Goal: Task Accomplishment & Management: Complete application form

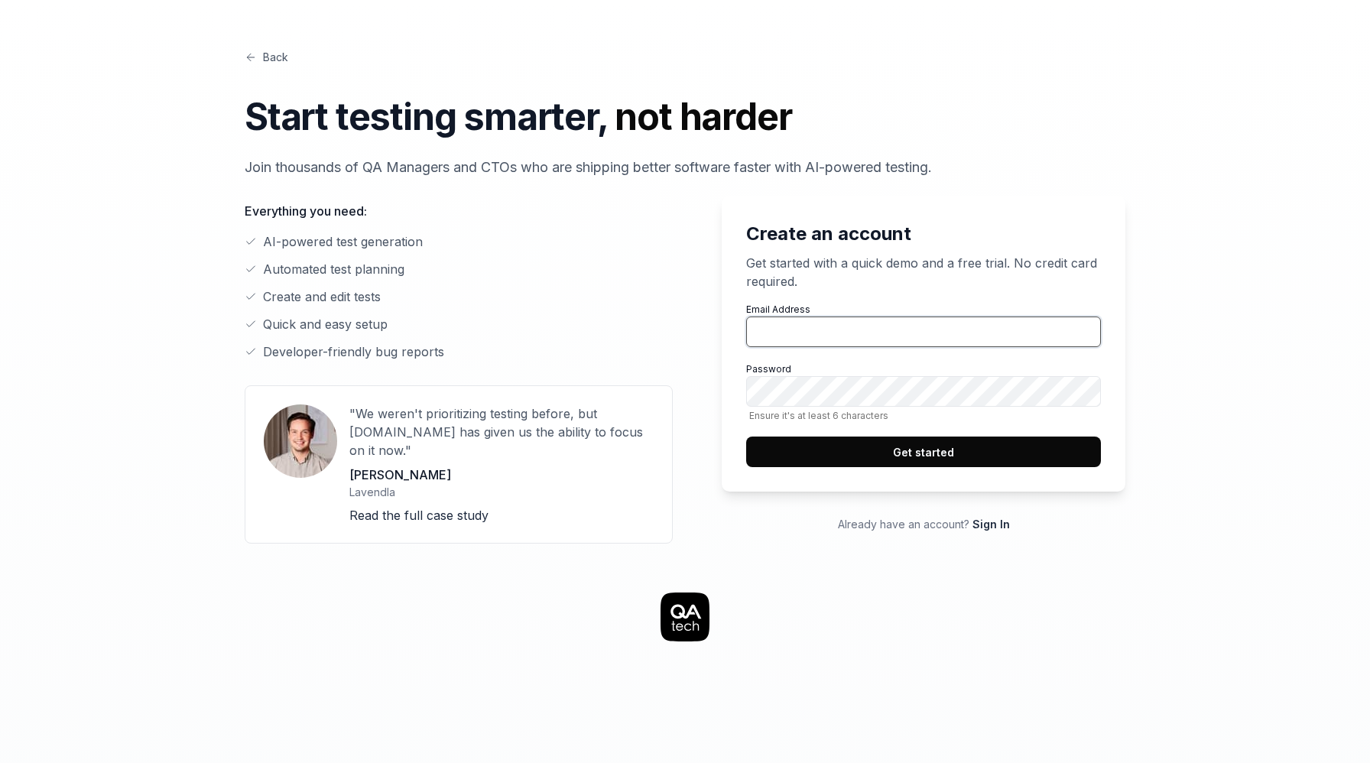
click at [956, 339] on input "Email Address" at bounding box center [923, 332] width 355 height 31
type input "[EMAIL_ADDRESS][DOMAIN_NAME]"
click at [1023, 450] on button "Get started" at bounding box center [923, 452] width 355 height 31
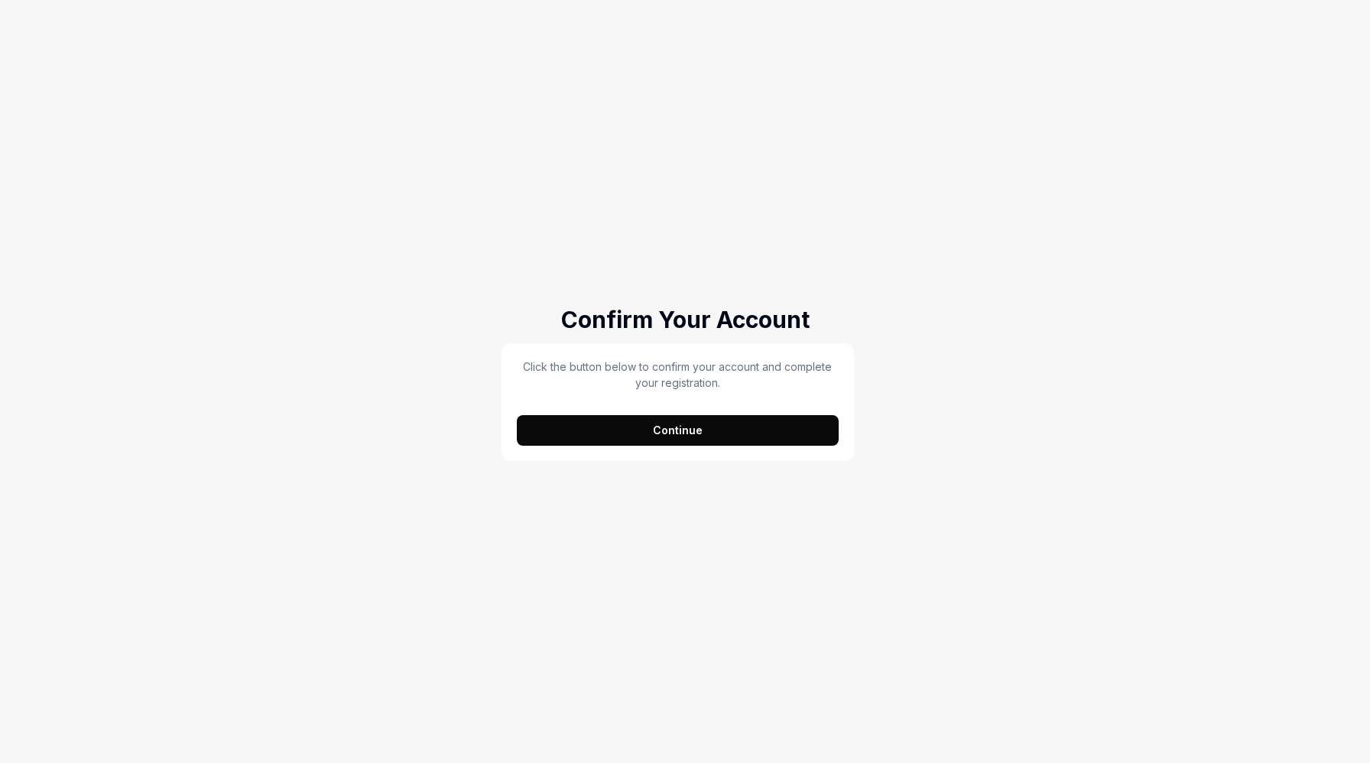
click at [695, 440] on button "Continue" at bounding box center [678, 430] width 322 height 31
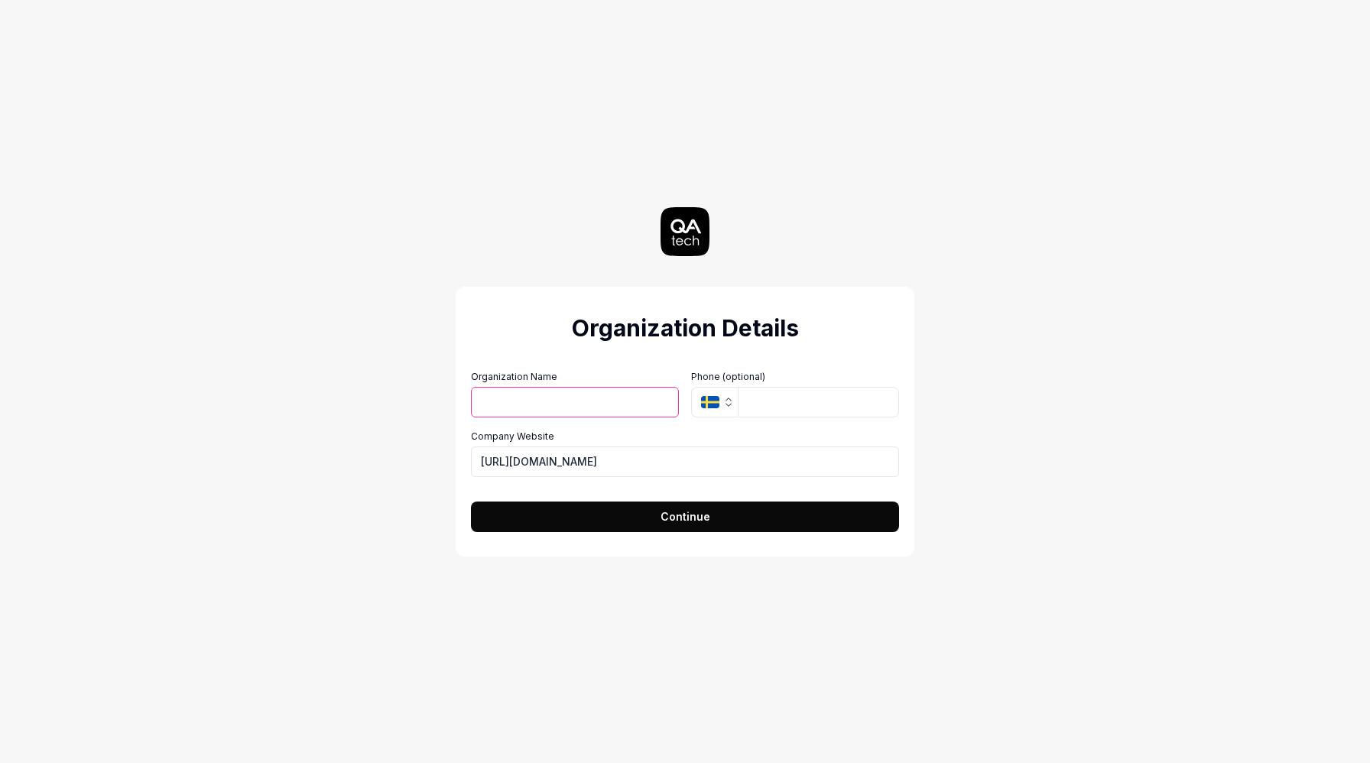
click at [642, 415] on input "Organization Name" at bounding box center [575, 402] width 208 height 31
type input "DiligentSquad Technologies private Ltd"
click at [735, 388] on button "SE" at bounding box center [714, 402] width 47 height 31
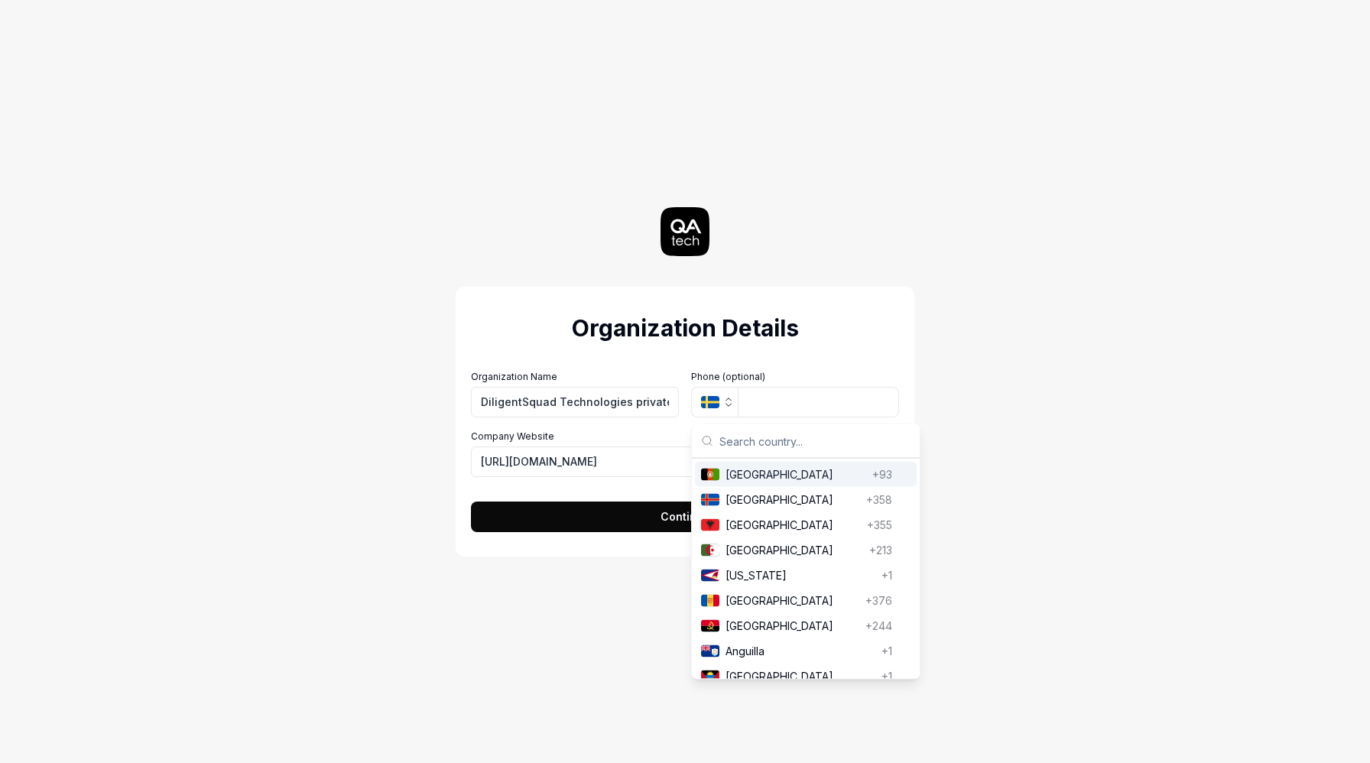
click at [745, 437] on input "text" at bounding box center [814, 441] width 191 height 34
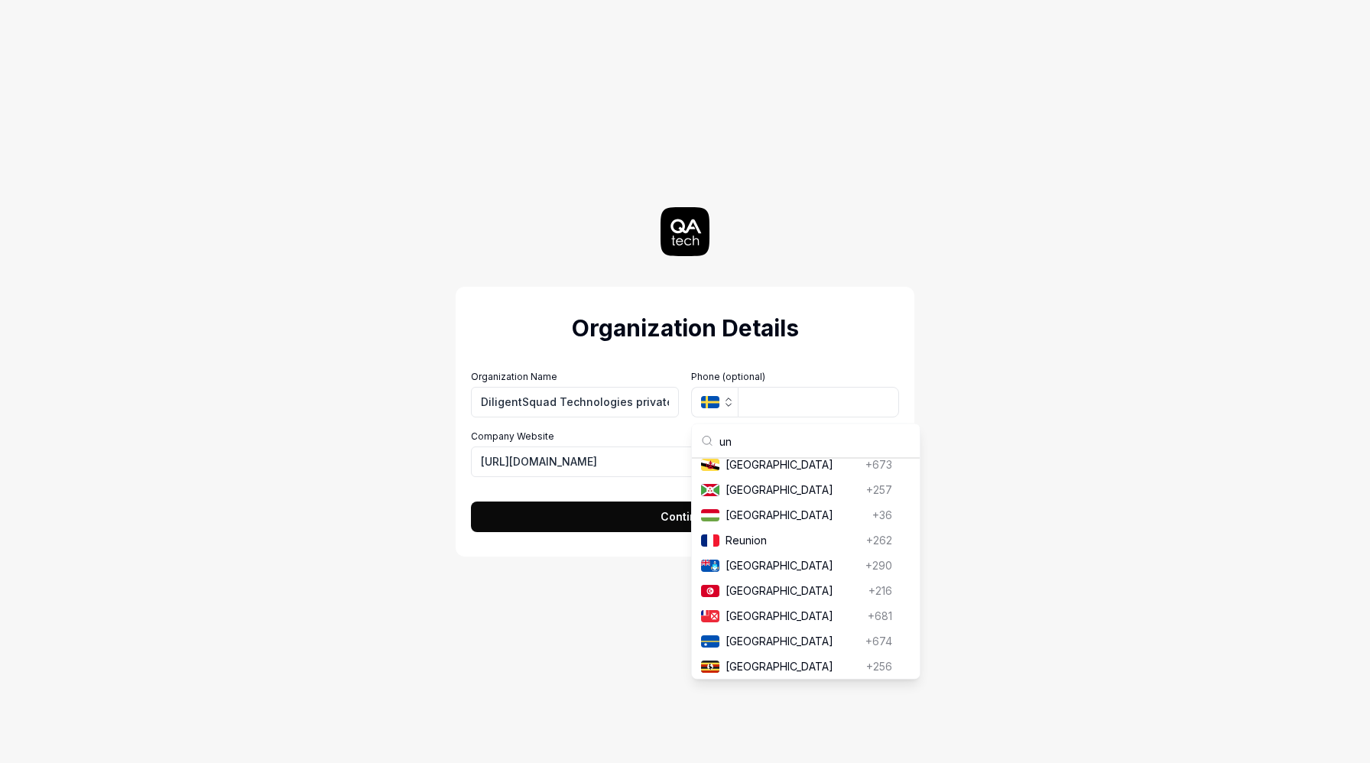
type input "u"
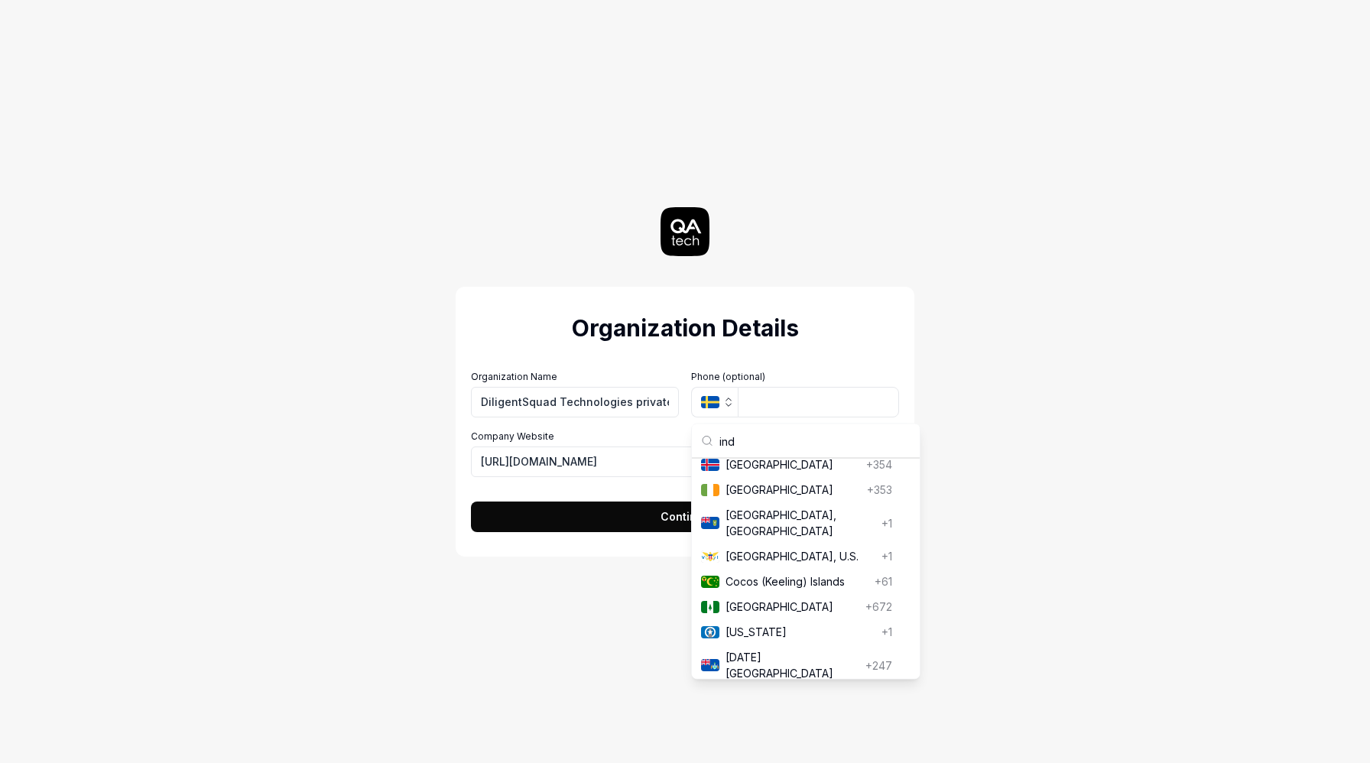
scroll to position [891, 0]
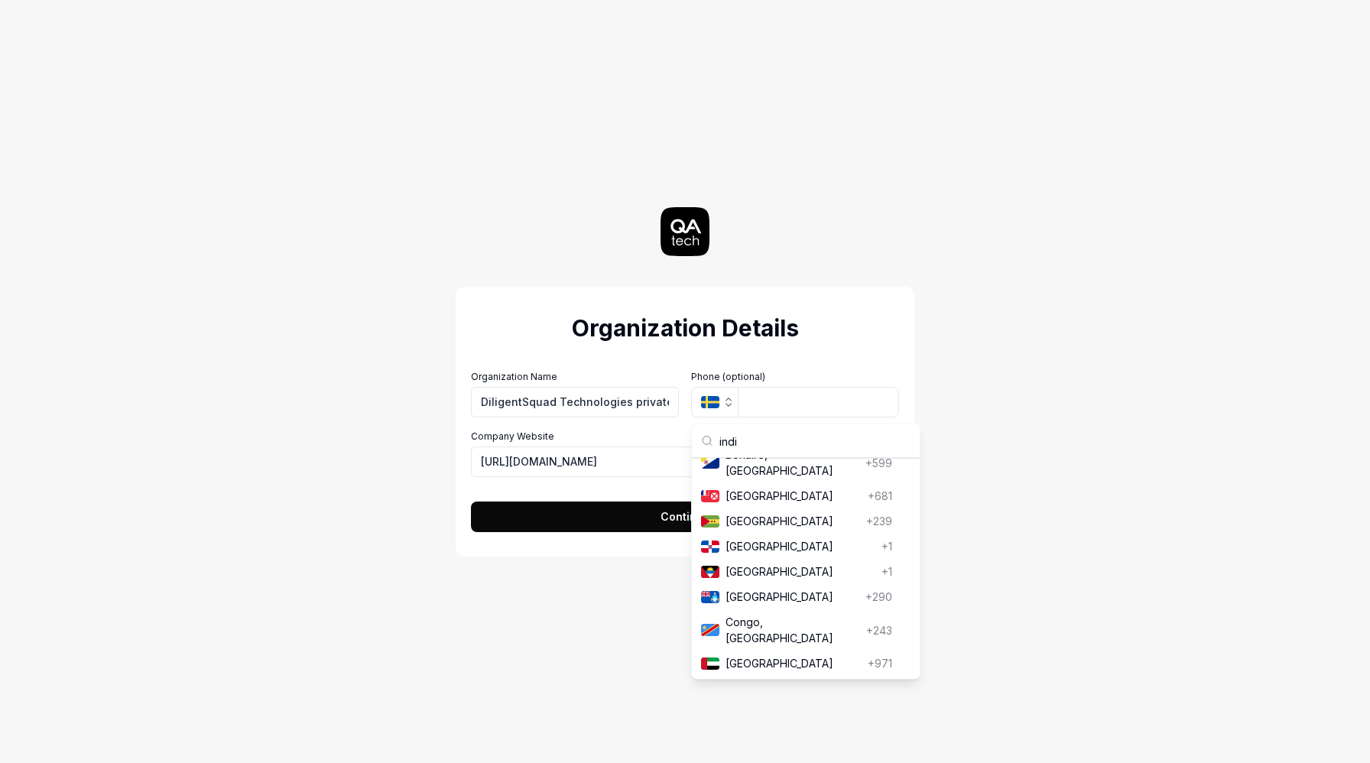
type input "india"
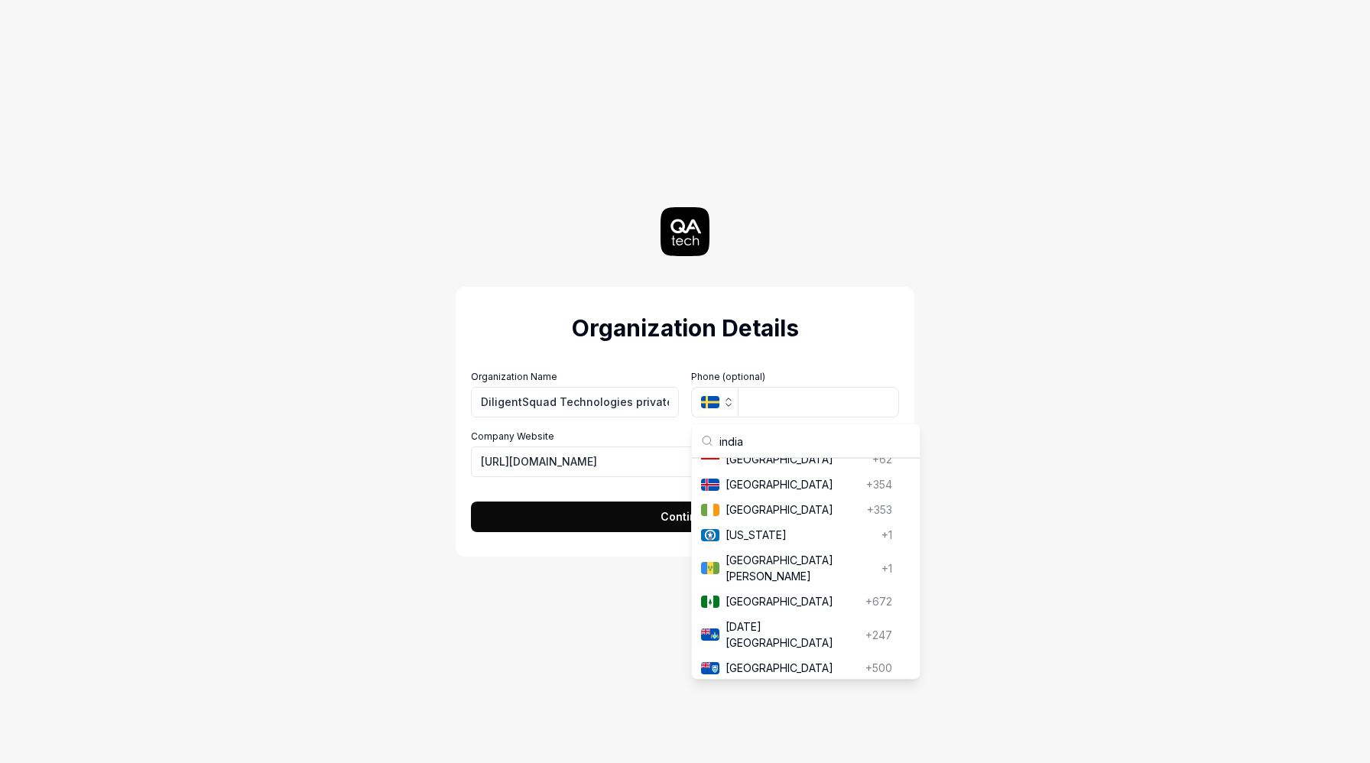
scroll to position [0, 0]
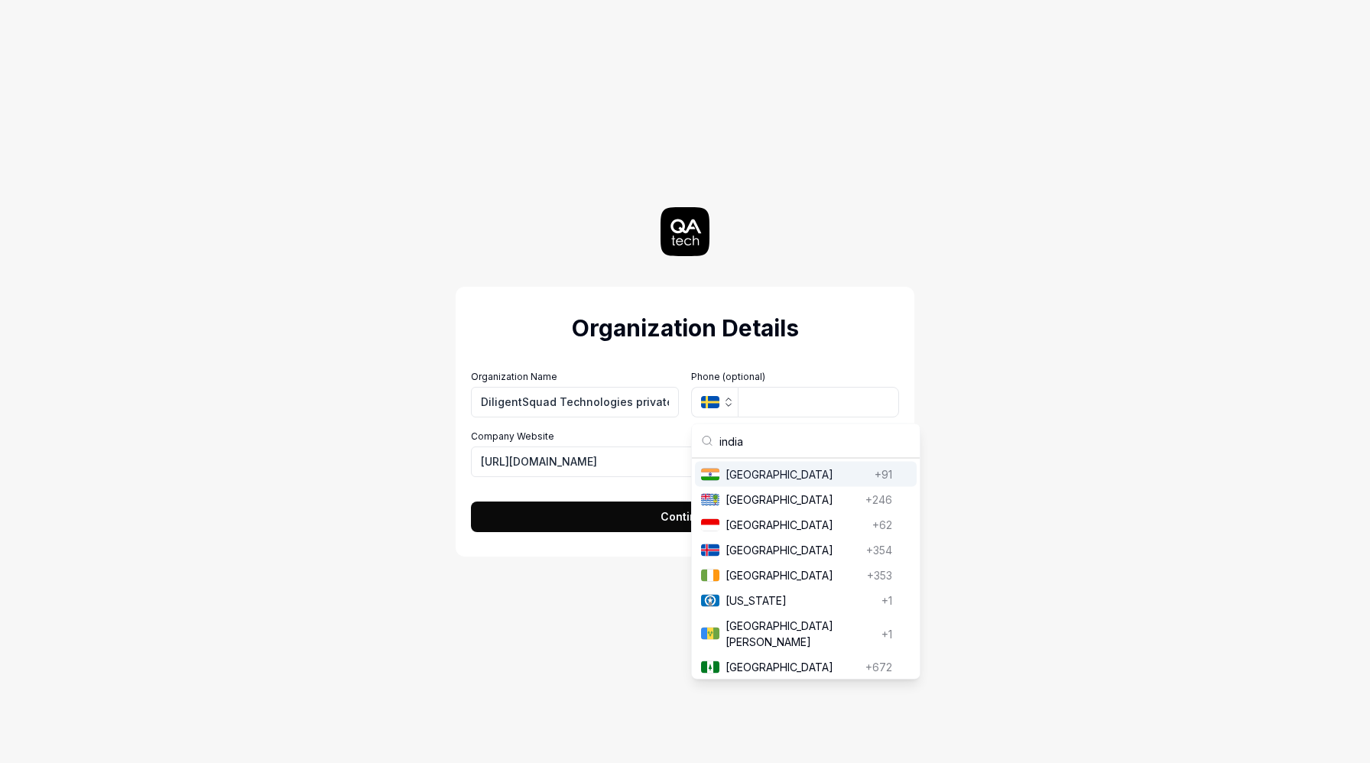
click at [783, 478] on span "India" at bounding box center [797, 474] width 143 height 16
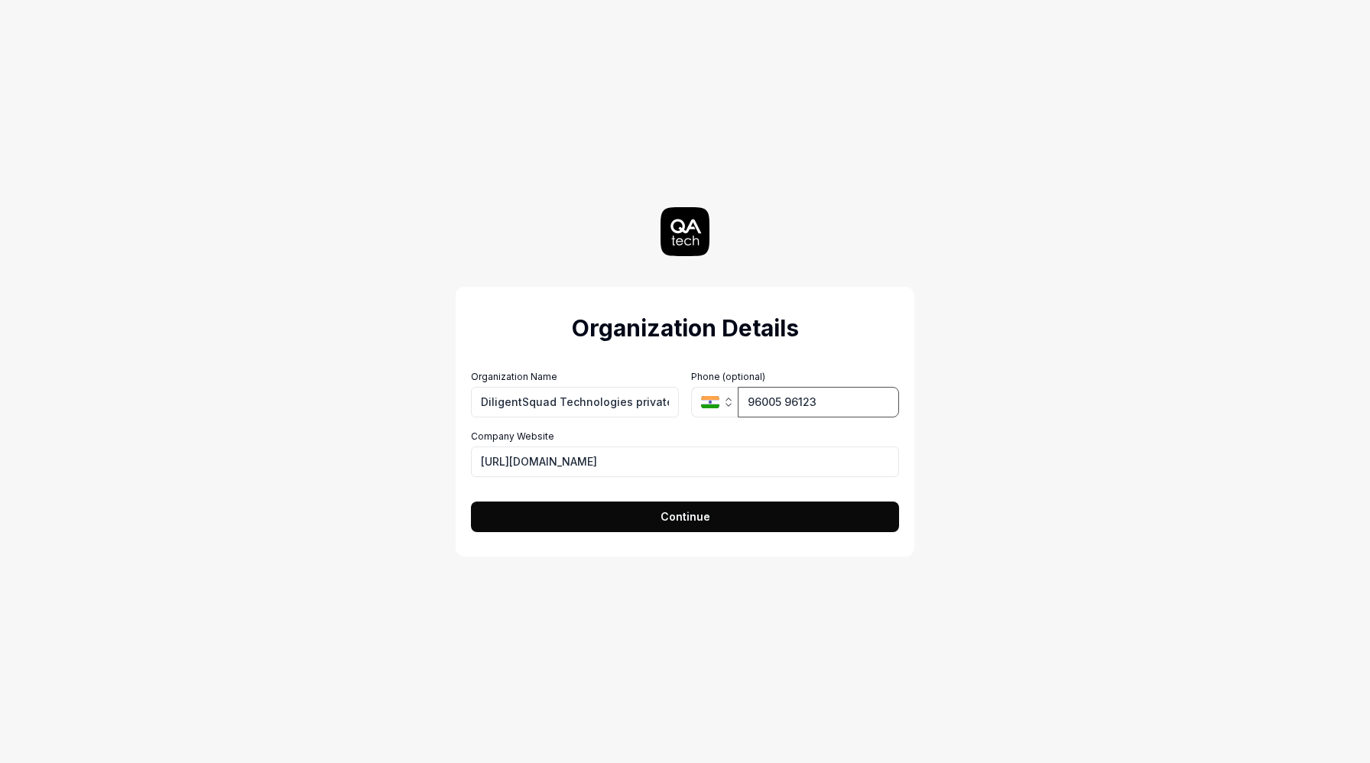
type input "96005 96123"
click at [522, 461] on input "https://diligentsquad.com" at bounding box center [685, 461] width 428 height 31
type input "https://www.diligentsquad.com"
click at [668, 515] on span "Continue" at bounding box center [686, 516] width 50 height 16
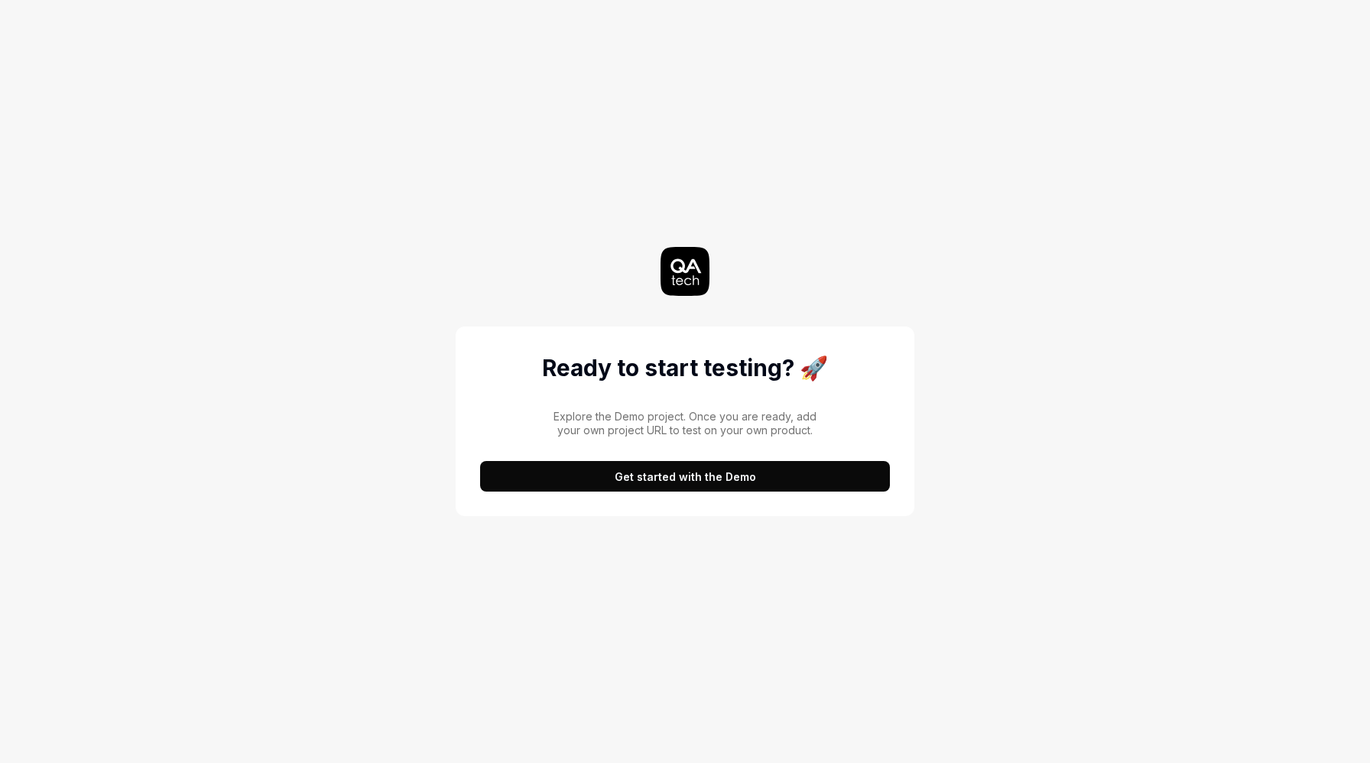
click at [717, 483] on button "Get started with the Demo" at bounding box center [685, 476] width 410 height 31
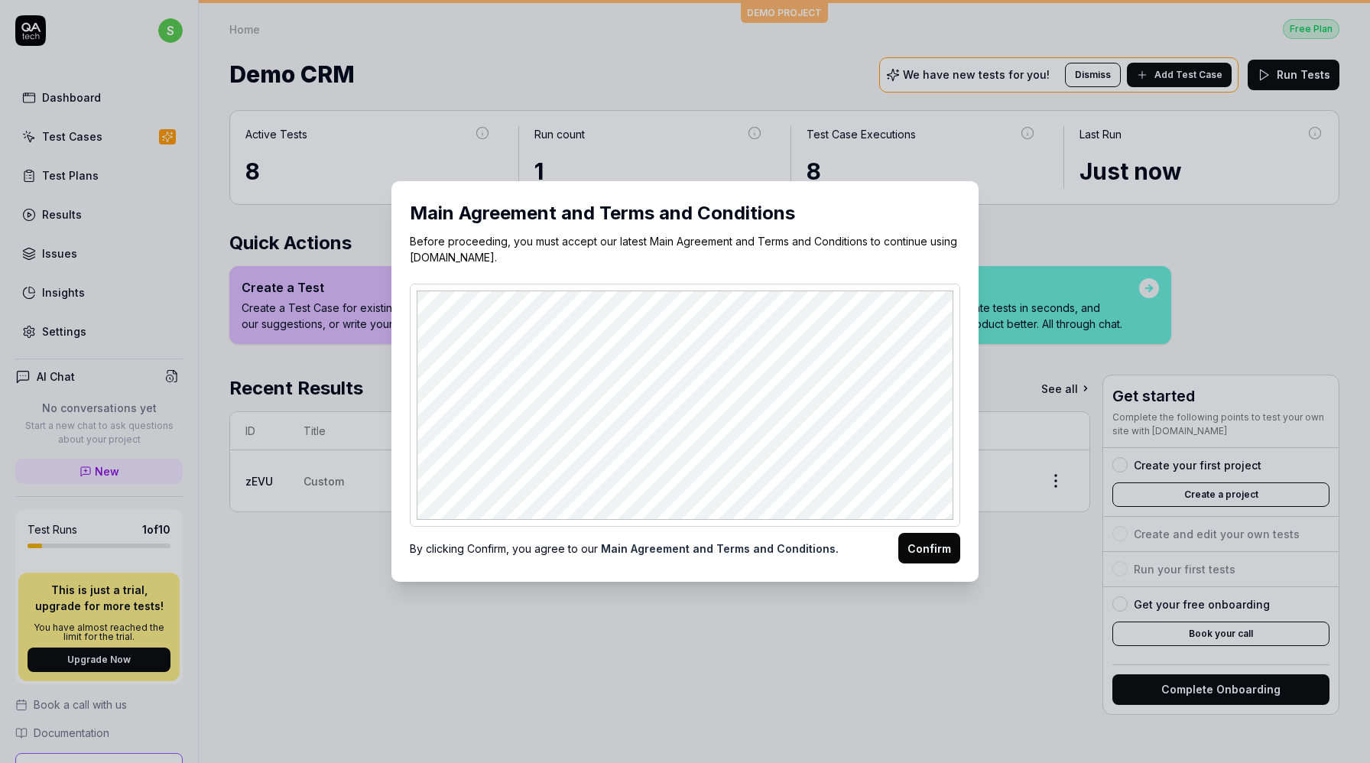
click at [938, 550] on button "Confirm" at bounding box center [929, 548] width 62 height 31
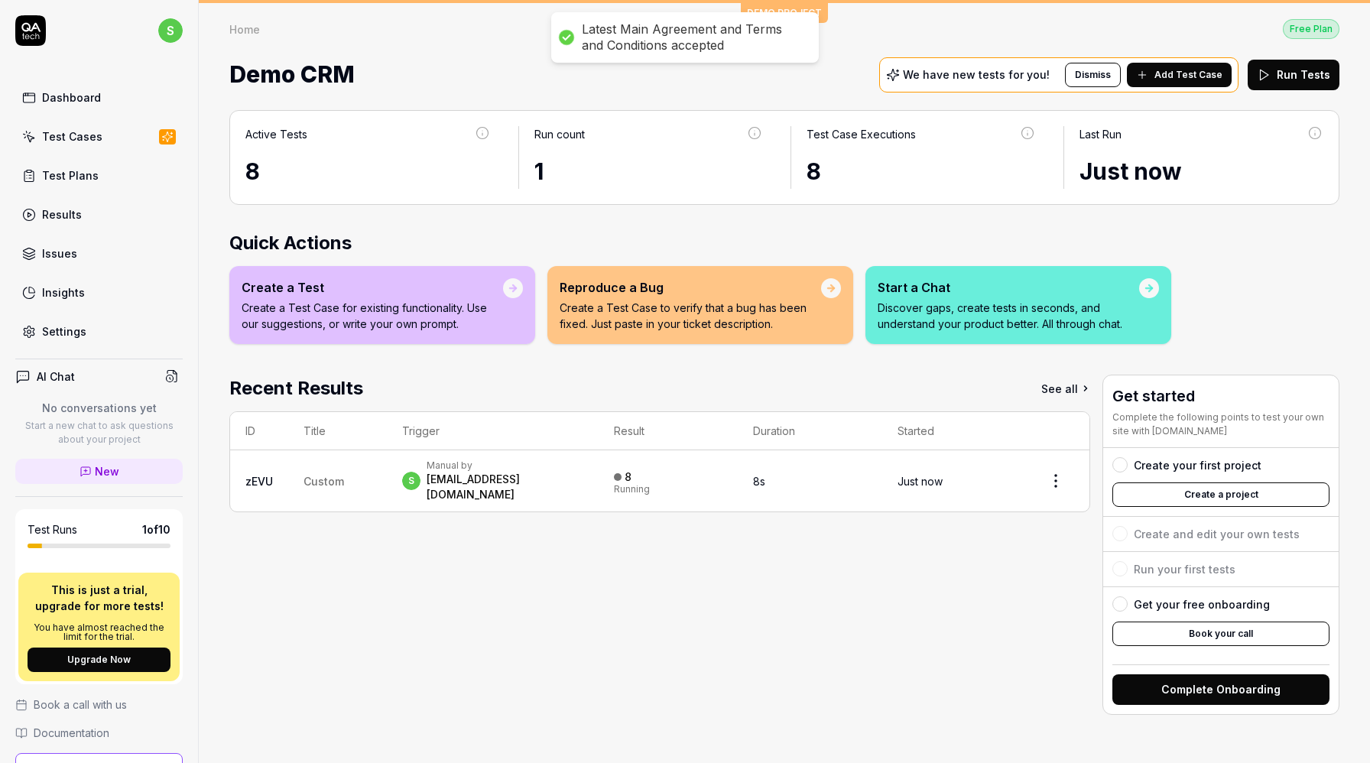
click at [424, 167] on div "8" at bounding box center [367, 171] width 245 height 34
click at [255, 174] on div "8" at bounding box center [367, 171] width 245 height 34
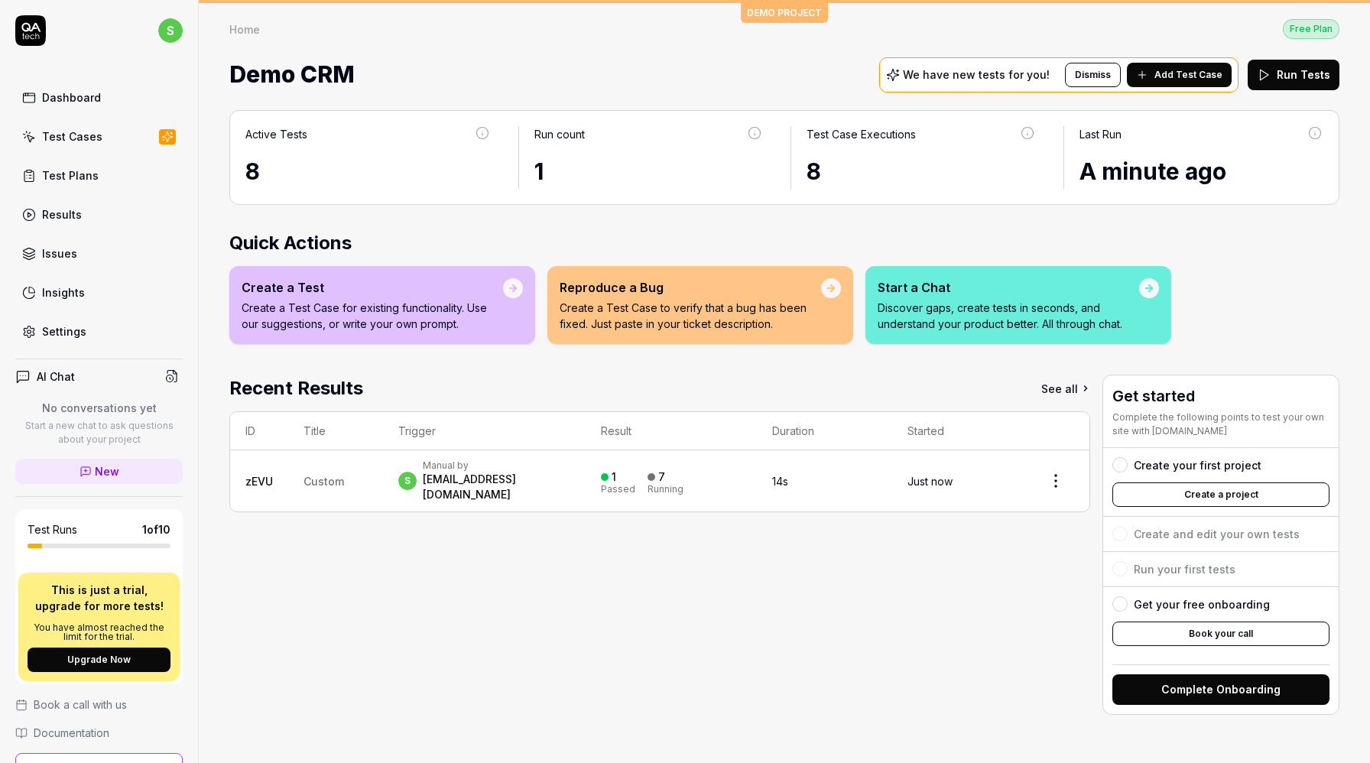
click at [819, 165] on div "8" at bounding box center [921, 171] width 229 height 34
click at [365, 489] on td "Custom" at bounding box center [334, 480] width 92 height 61
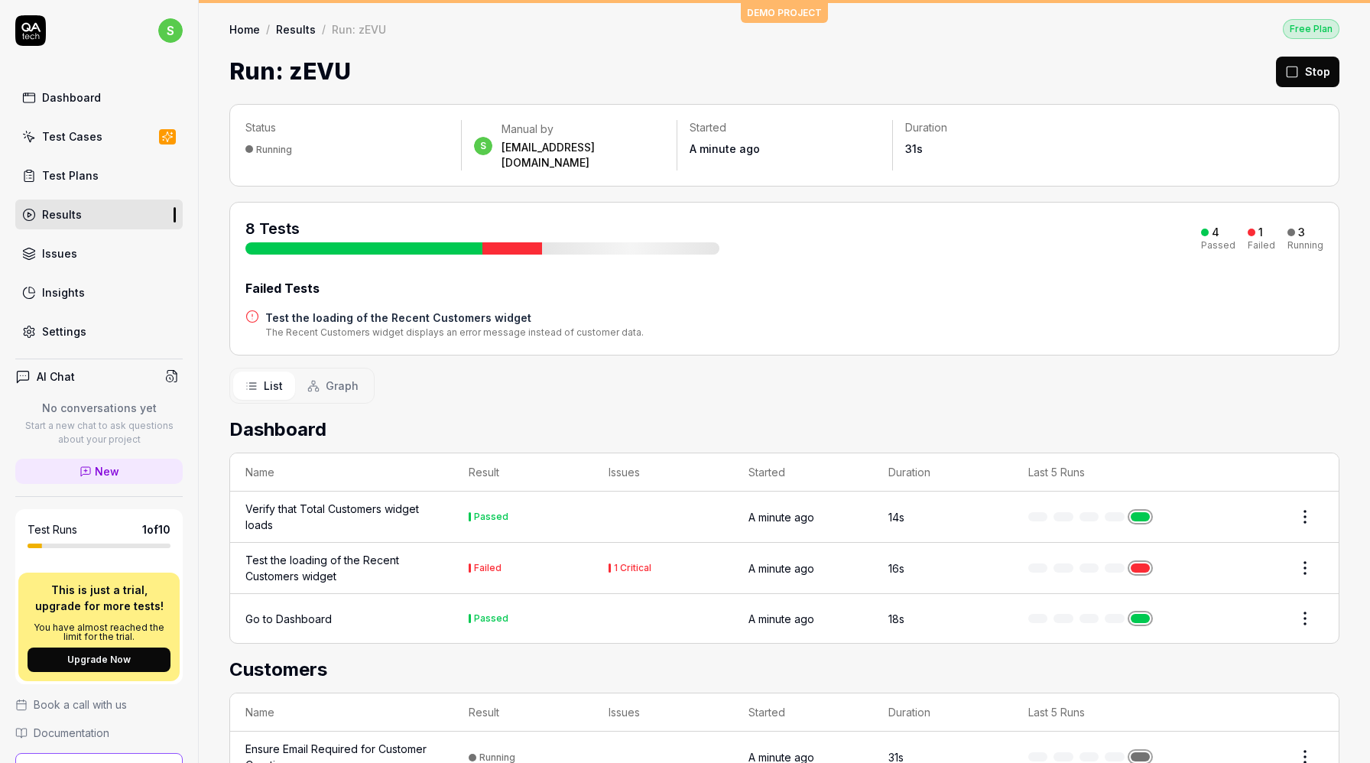
click at [350, 372] on button "Graph" at bounding box center [333, 386] width 76 height 28
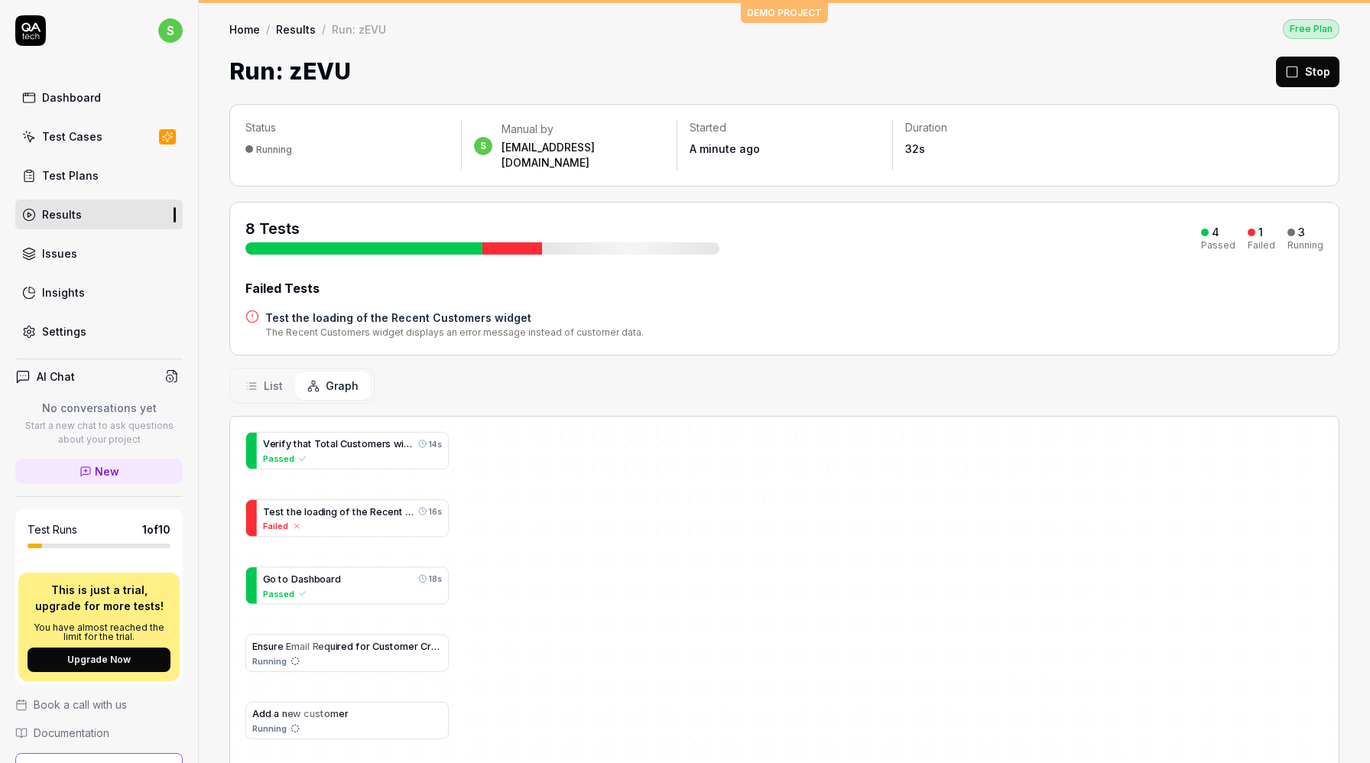
click at [265, 378] on span "List" at bounding box center [273, 386] width 19 height 16
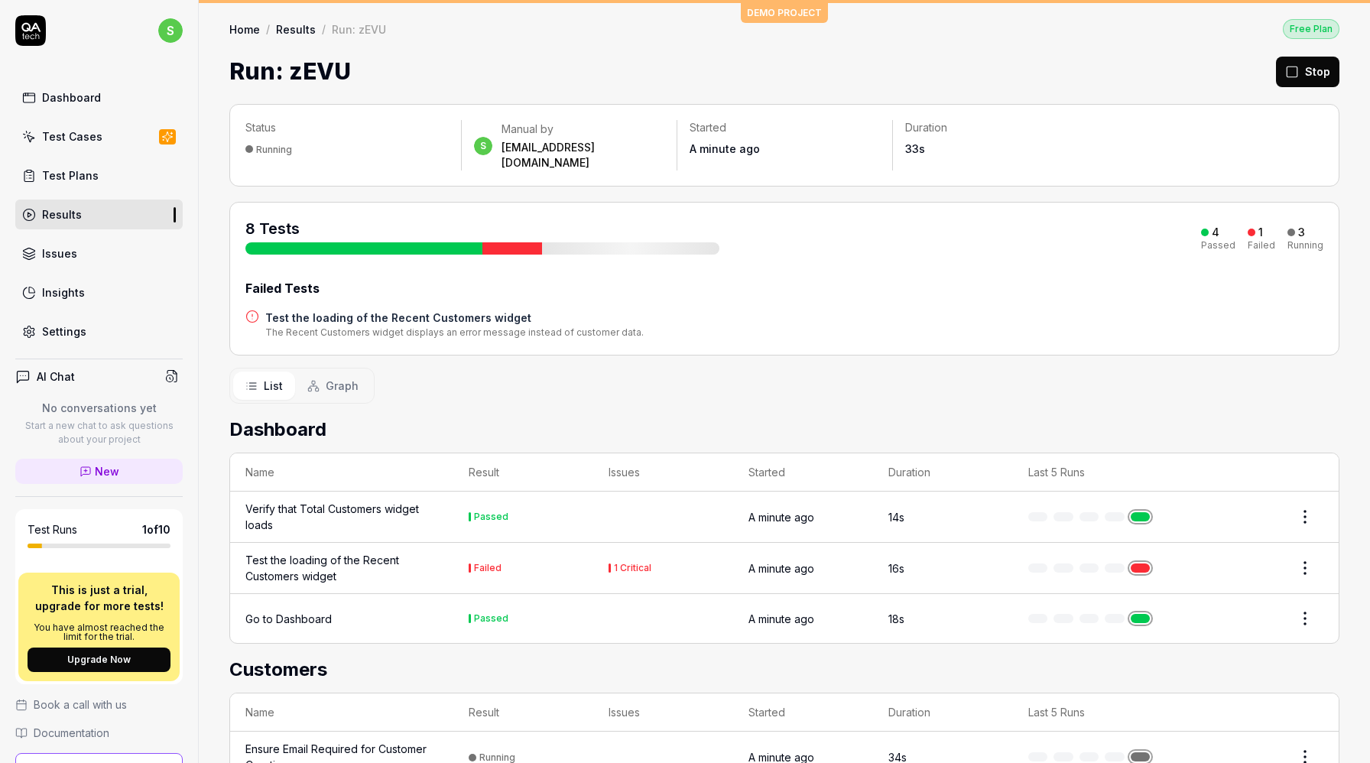
click at [311, 379] on button "Graph" at bounding box center [333, 386] width 76 height 28
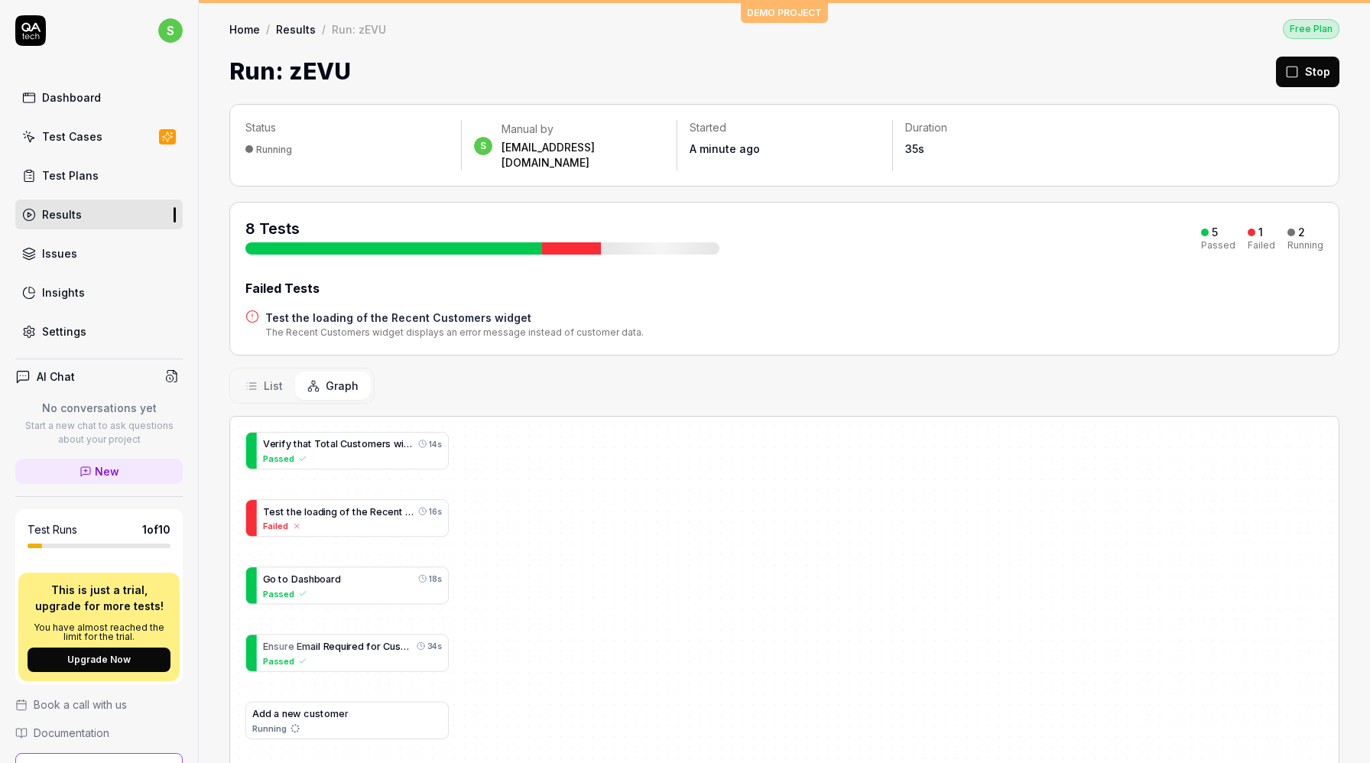
click at [285, 376] on button "List" at bounding box center [264, 386] width 62 height 28
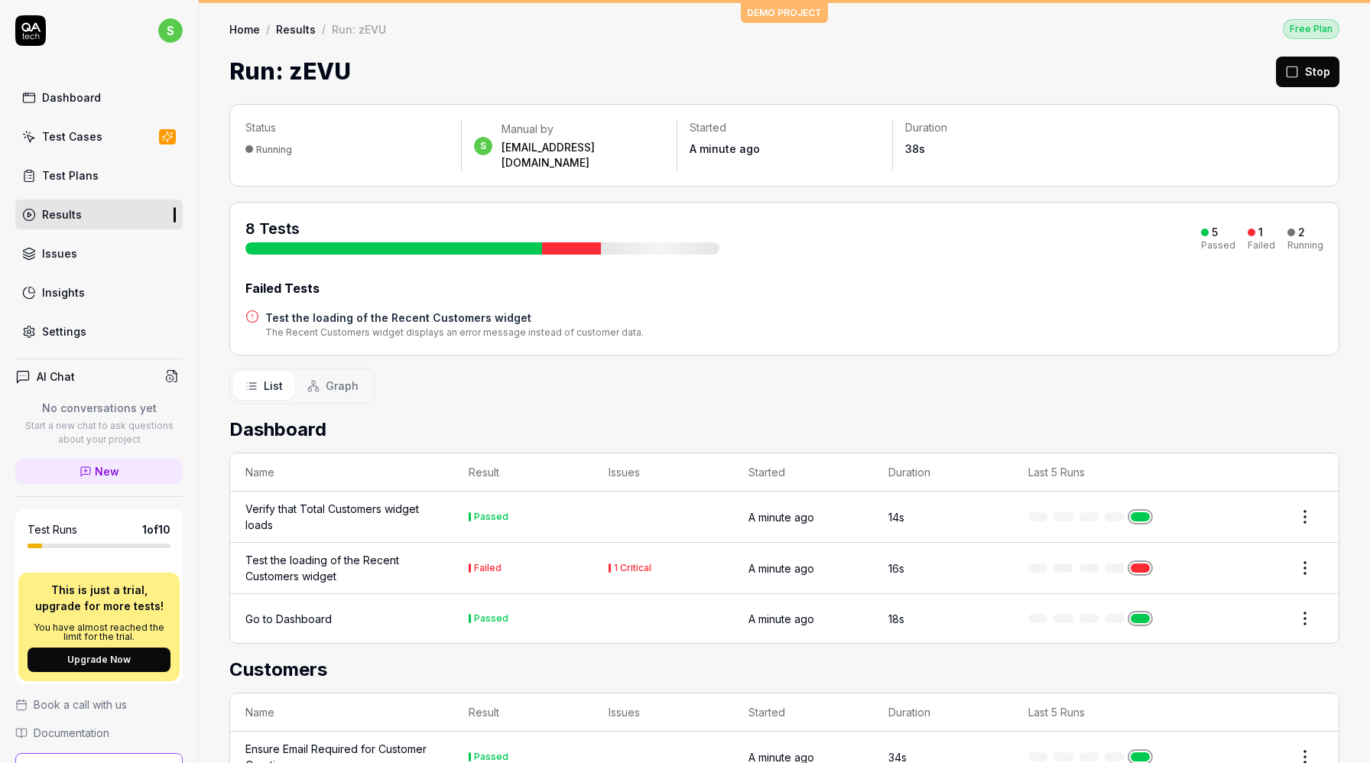
click at [1305, 85] on button "Stop" at bounding box center [1307, 72] width 63 height 31
click at [99, 172] on link "Test Plans" at bounding box center [98, 176] width 167 height 30
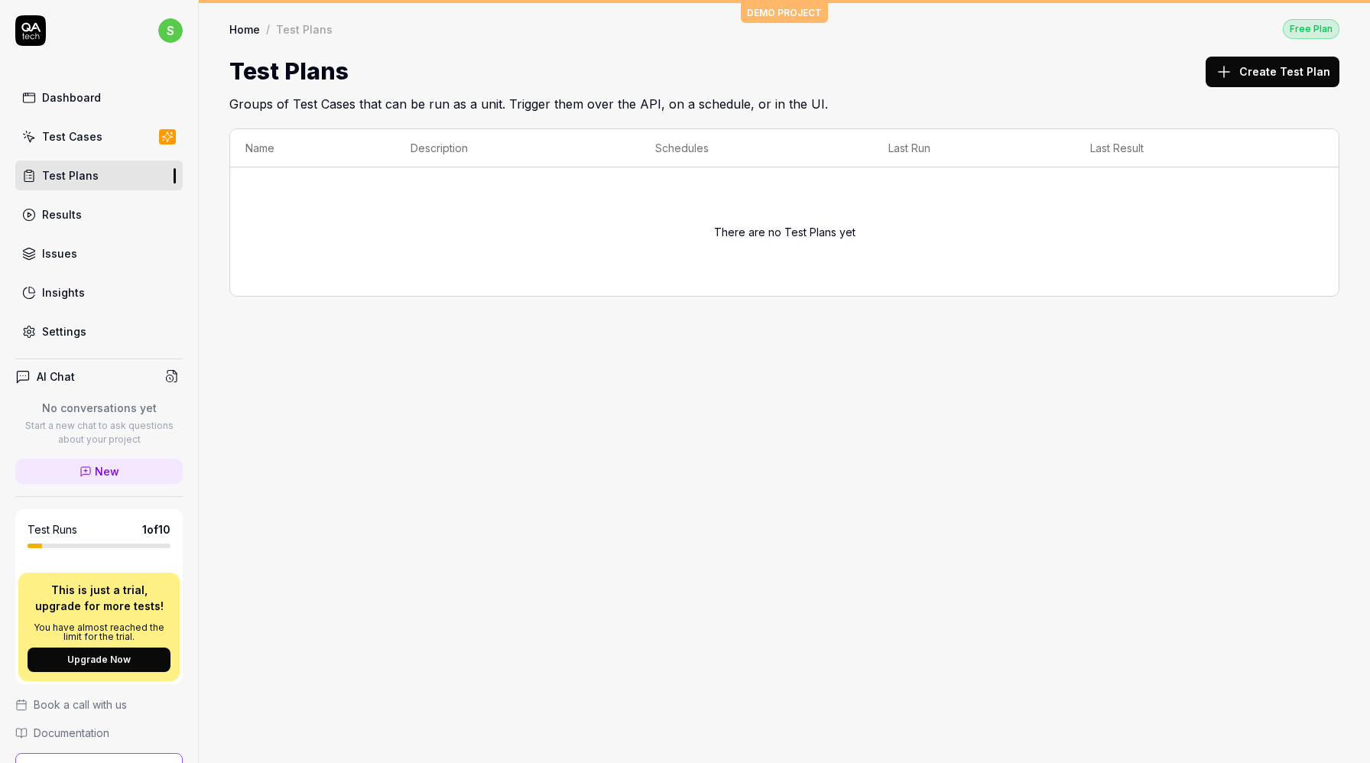
click at [104, 134] on link "Test Cases" at bounding box center [98, 137] width 167 height 30
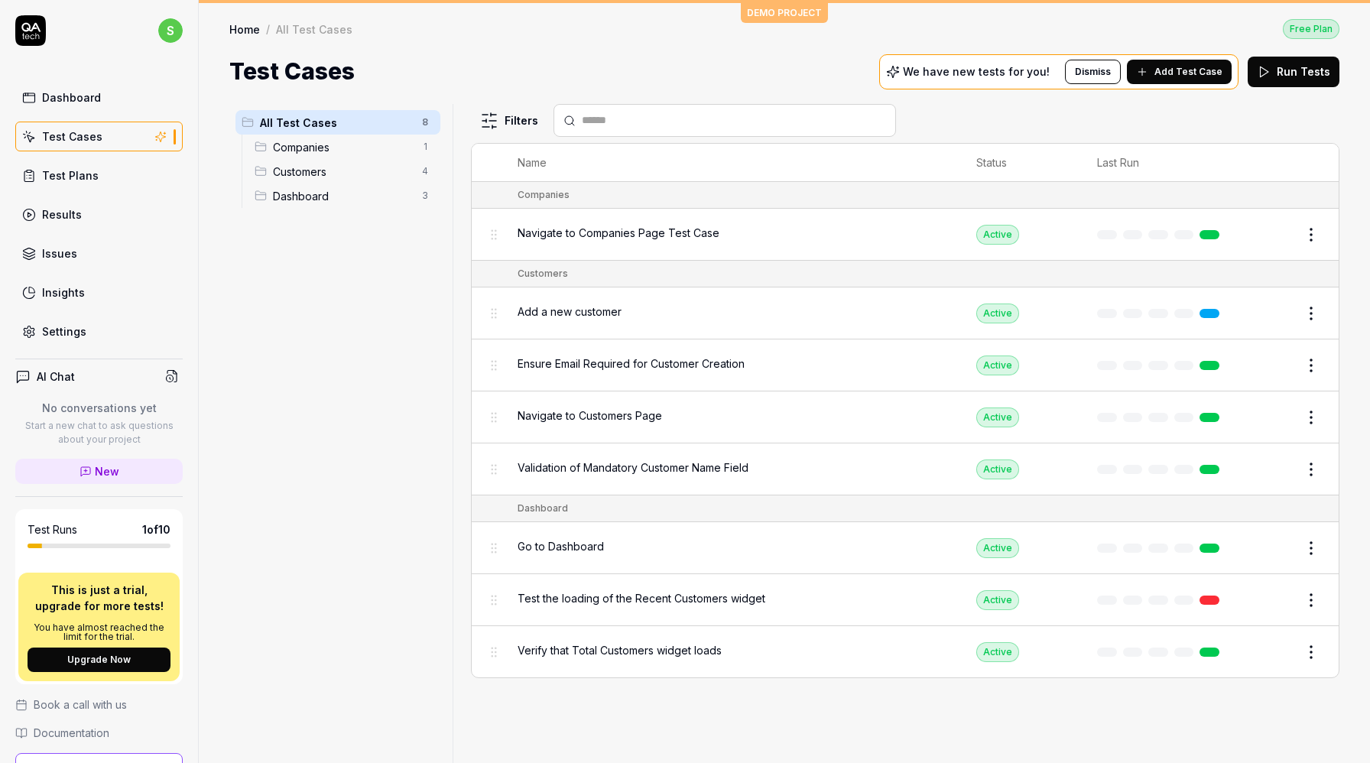
click at [1180, 72] on span "Add Test Case" at bounding box center [1188, 72] width 68 height 14
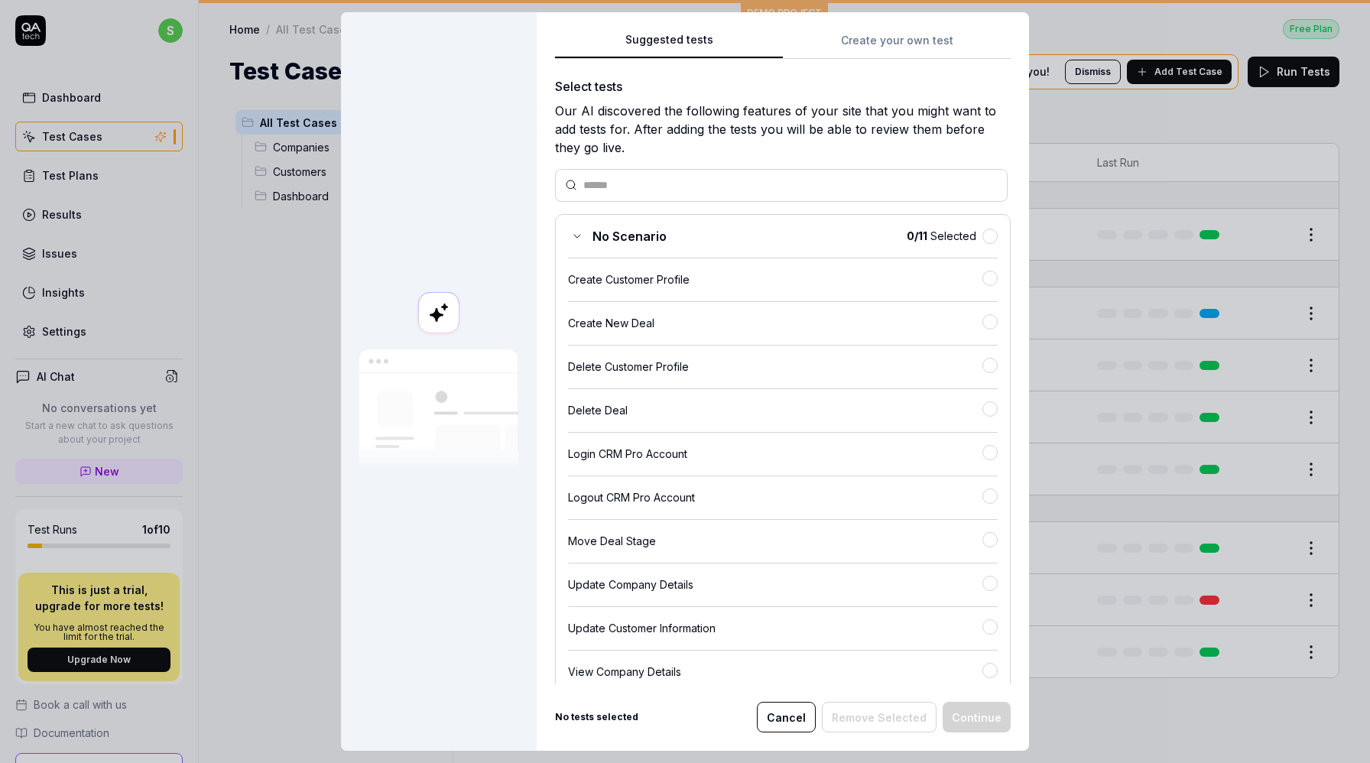
click at [751, 177] on input "text" at bounding box center [790, 185] width 414 height 16
click at [842, 55] on div "Suggested tests Create your own test Select tests Our AI discovered the followi…" at bounding box center [783, 381] width 492 height 739
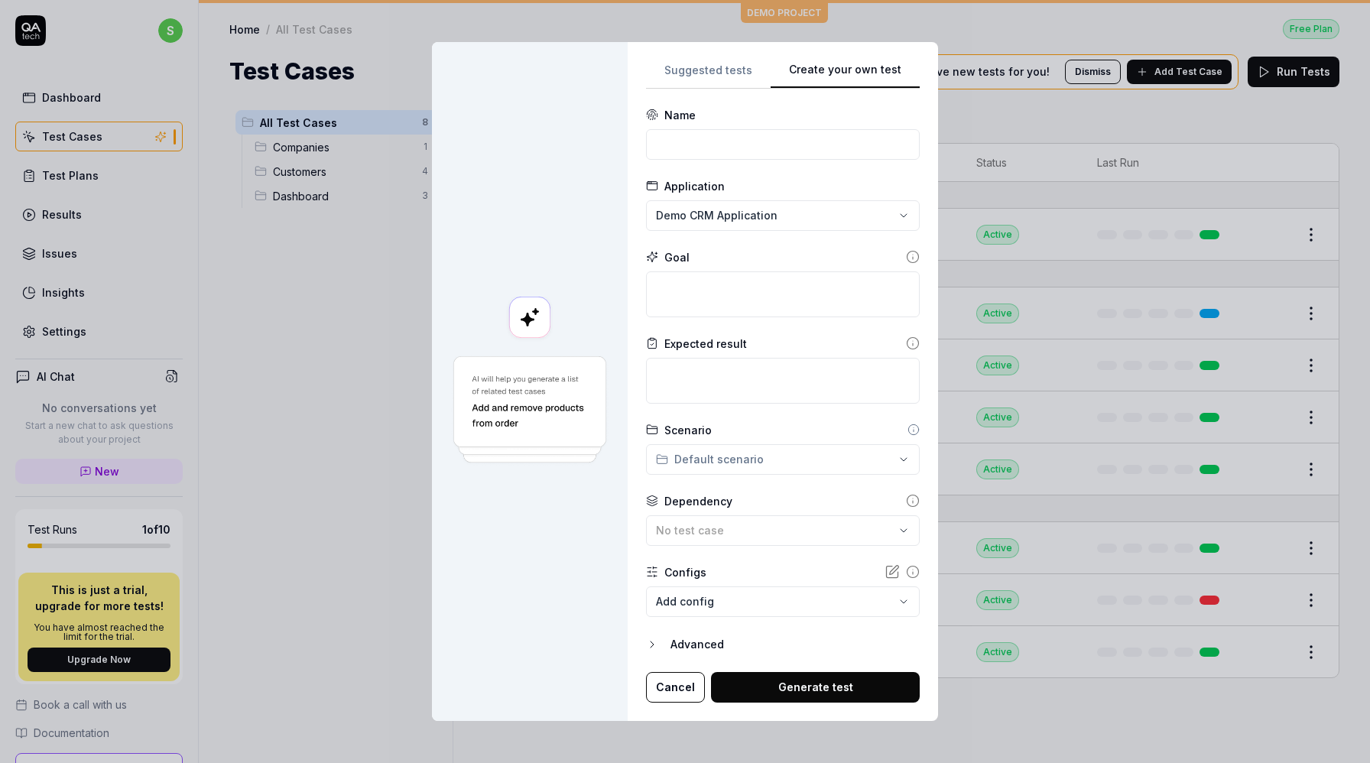
click at [870, 469] on div "**********" at bounding box center [685, 381] width 1370 height 763
click at [899, 529] on icon "button" at bounding box center [904, 530] width 12 height 12
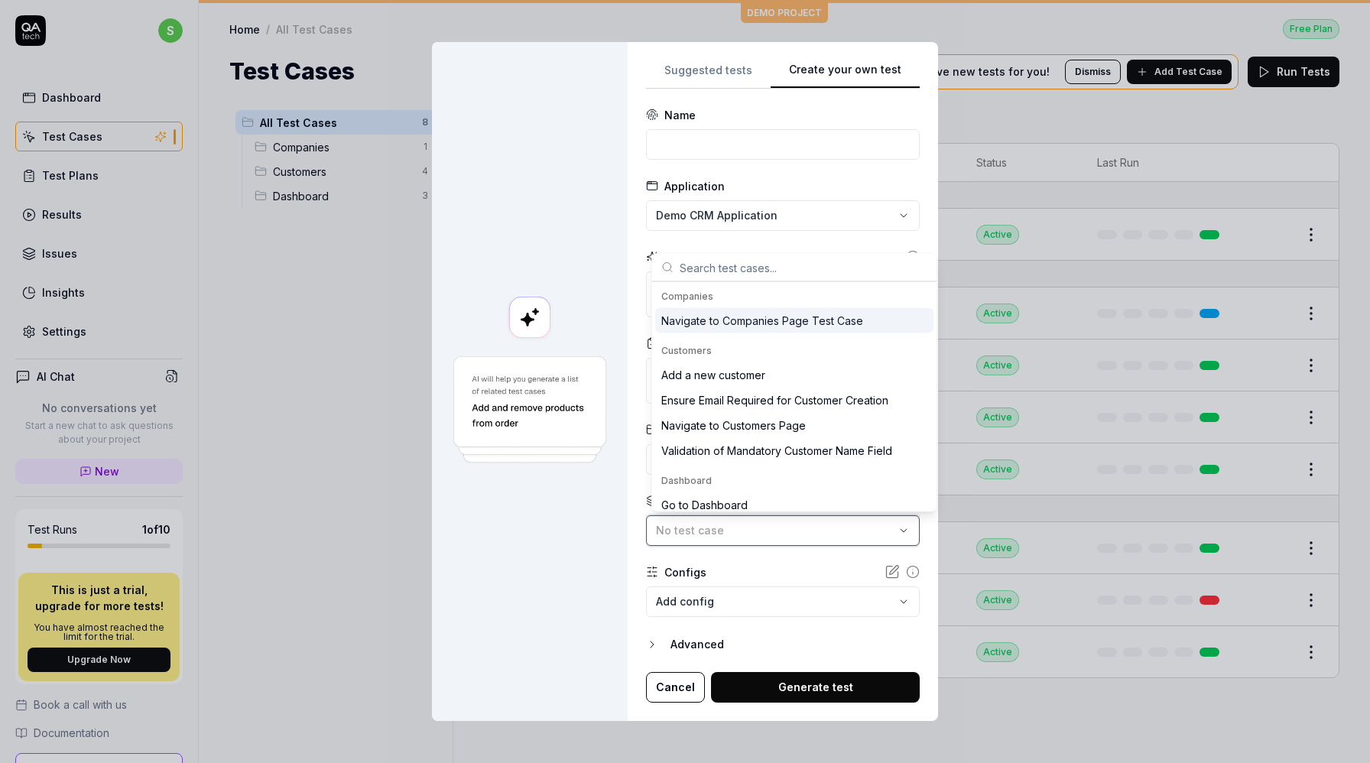
click at [899, 529] on icon "button" at bounding box center [904, 530] width 12 height 12
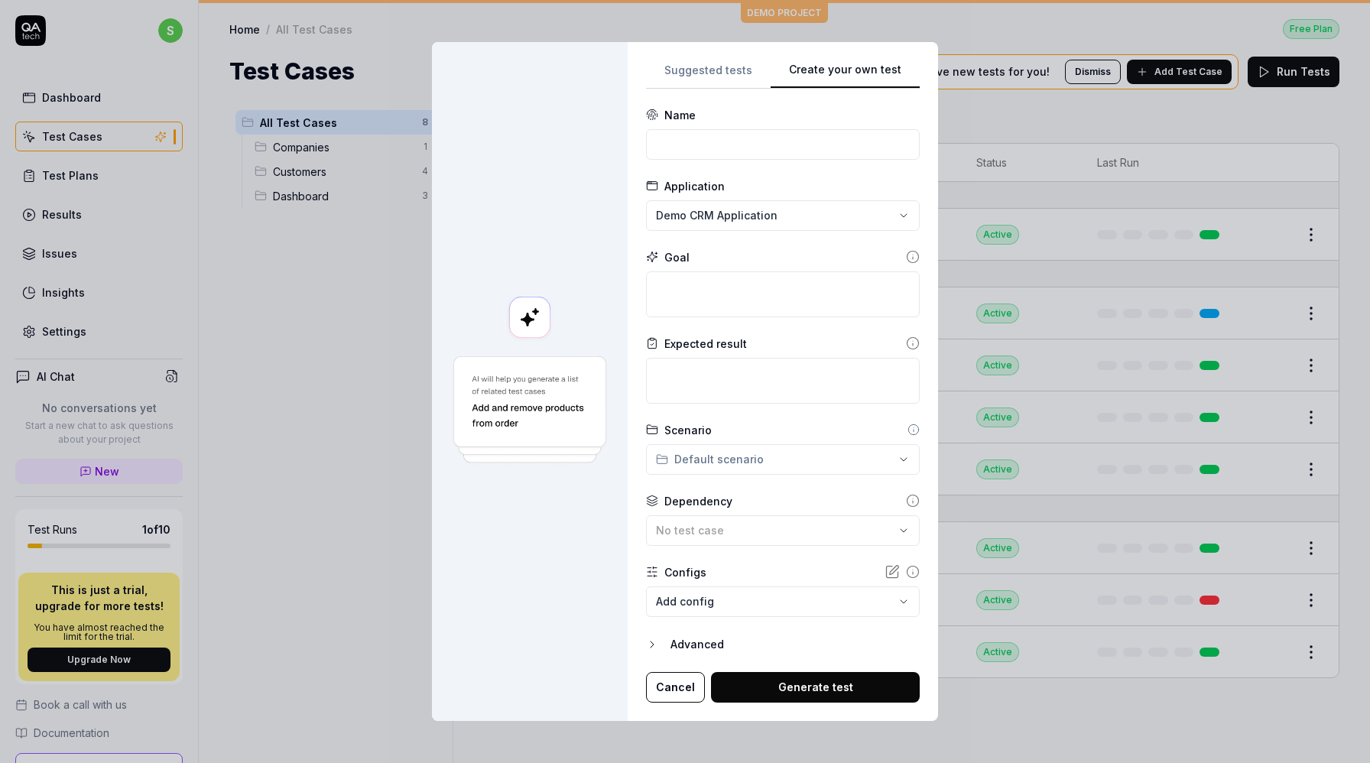
click at [893, 618] on form "**********" at bounding box center [783, 405] width 274 height 596
click at [895, 607] on body "s Dashboard Test Cases Test Plans Results Issues Insights Settings AI Chat No c…" at bounding box center [685, 381] width 1370 height 763
click at [705, 633] on form "**********" at bounding box center [783, 405] width 274 height 596
click at [707, 636] on div "Advanced" at bounding box center [795, 644] width 249 height 18
